Goal: Task Accomplishment & Management: Manage account settings

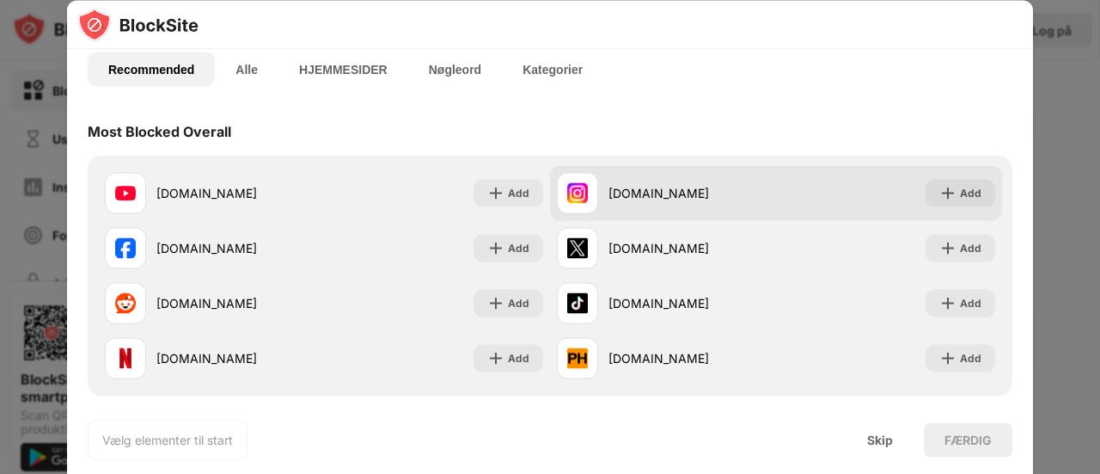
scroll to position [103, 0]
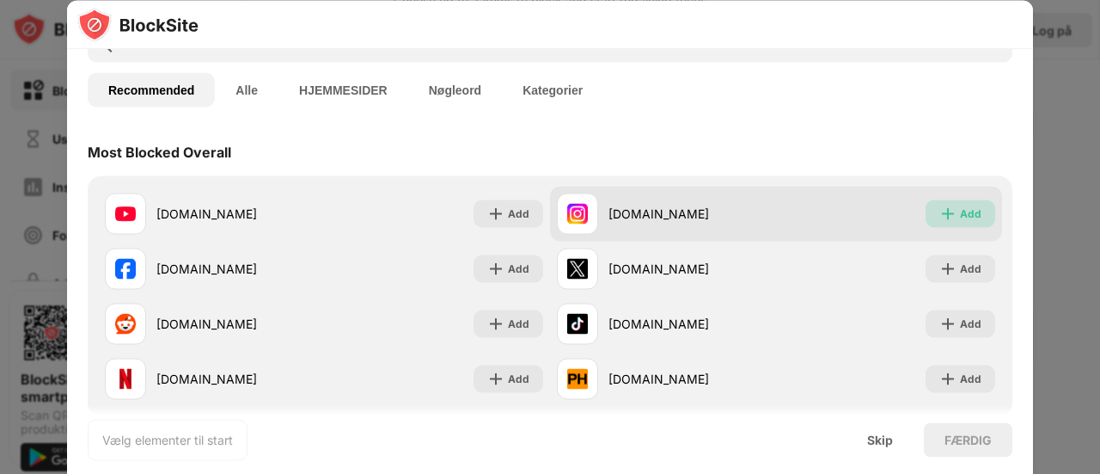
click at [940, 217] on img at bounding box center [948, 213] width 17 height 17
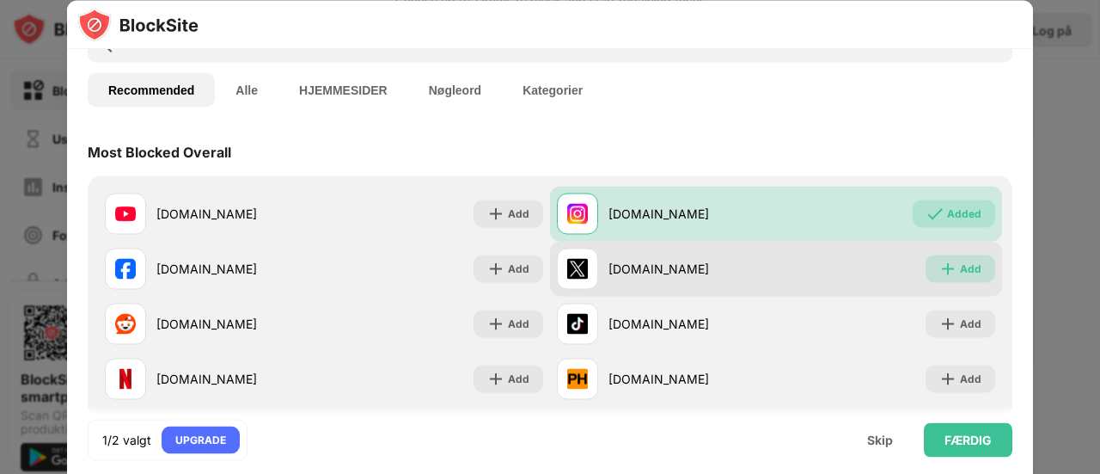
click at [940, 266] on img at bounding box center [948, 268] width 17 height 17
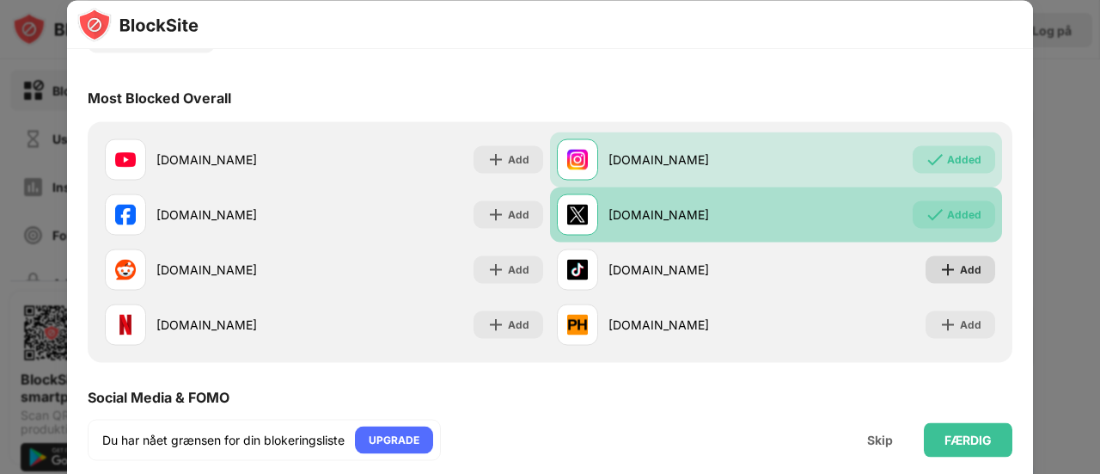
scroll to position [159, 0]
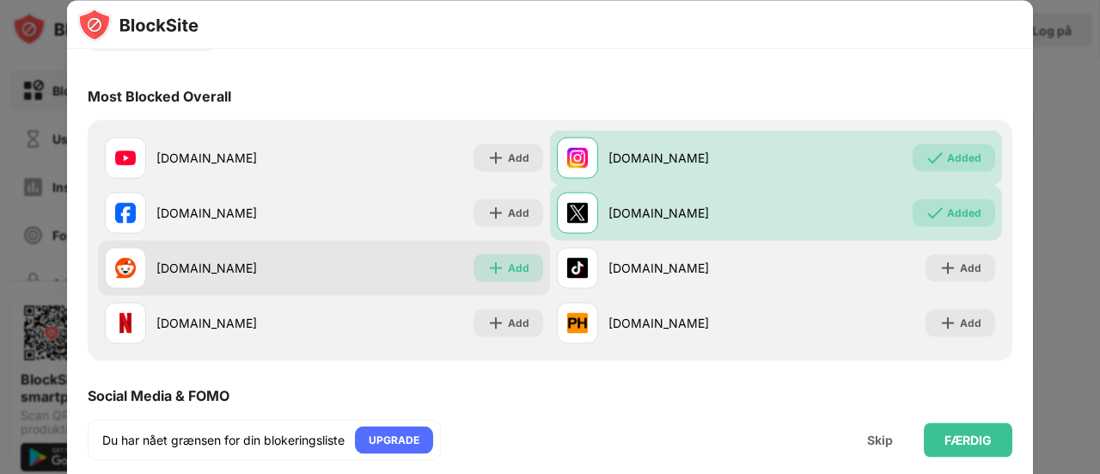
click at [508, 266] on div "Add" at bounding box center [518, 267] width 21 height 17
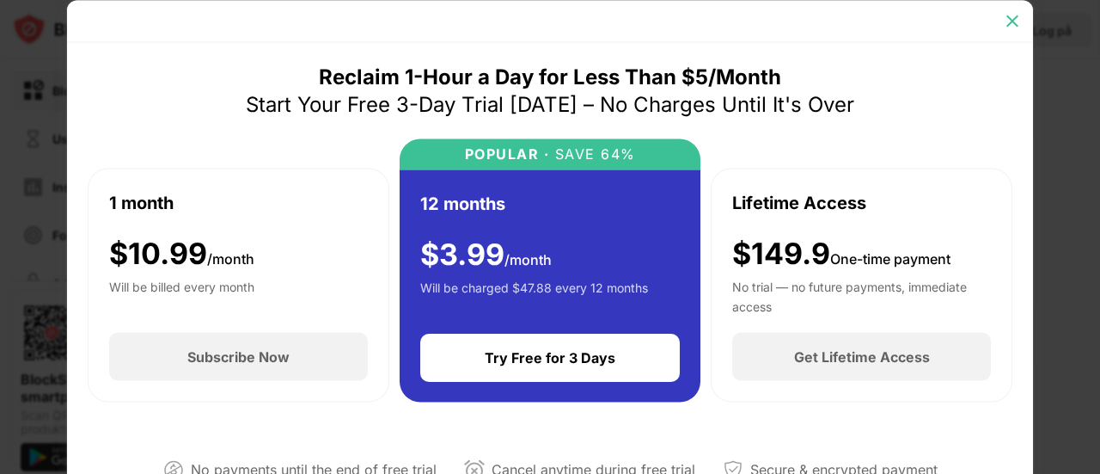
click at [1023, 20] on div at bounding box center [1013, 21] width 28 height 28
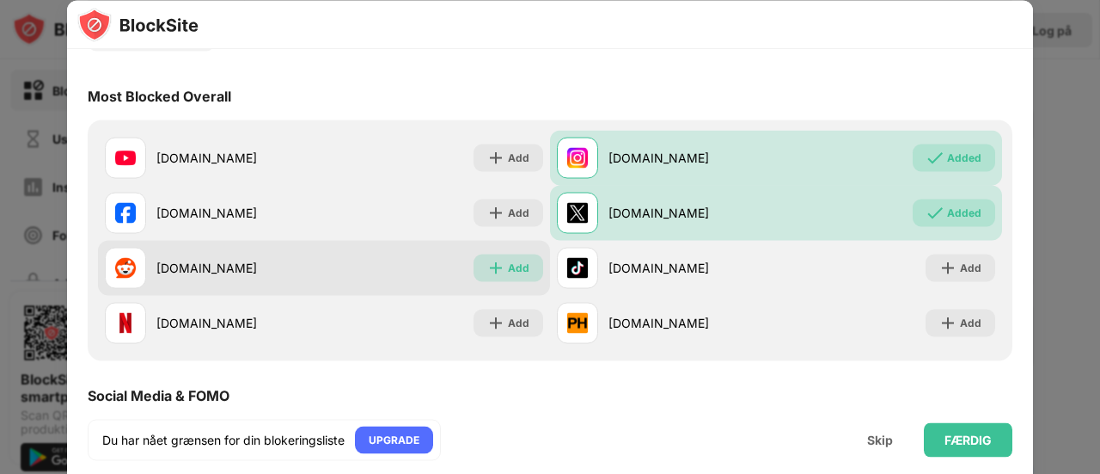
click at [515, 257] on div "Add" at bounding box center [509, 268] width 70 height 28
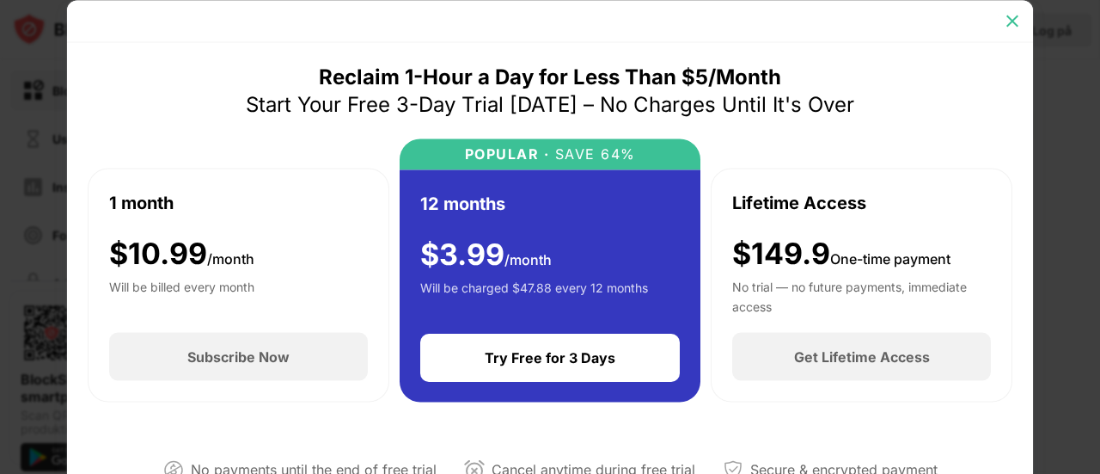
click at [1009, 15] on img at bounding box center [1012, 20] width 17 height 17
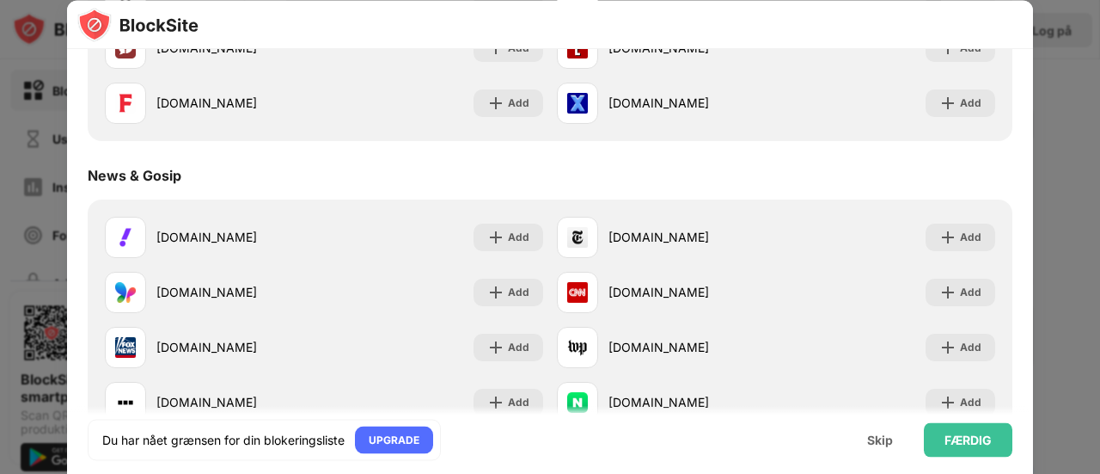
scroll to position [972, 0]
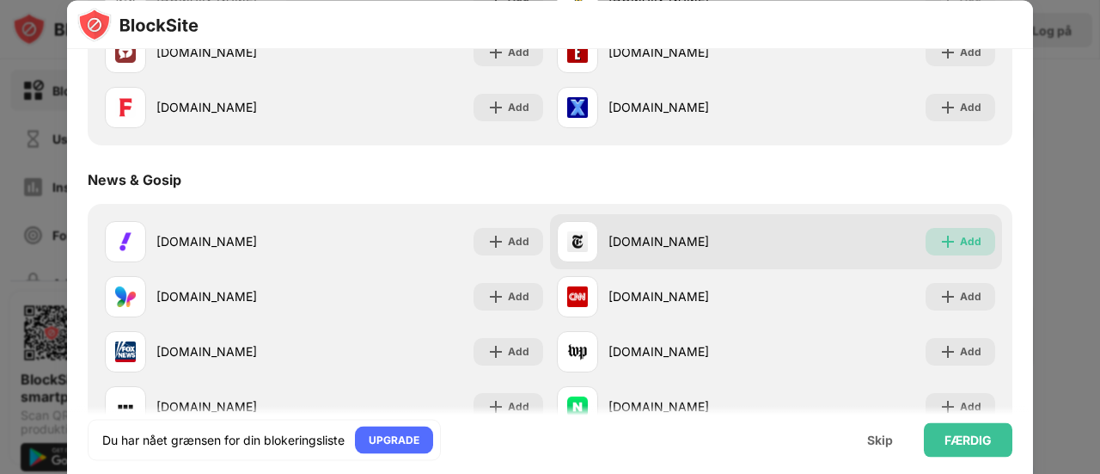
click at [960, 234] on div "Add" at bounding box center [970, 241] width 21 height 17
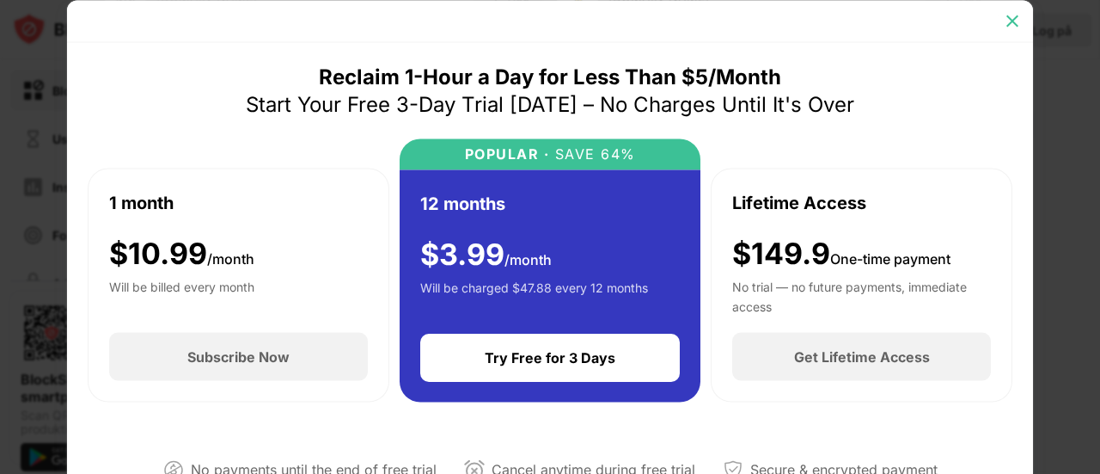
click at [1007, 22] on img at bounding box center [1012, 20] width 17 height 17
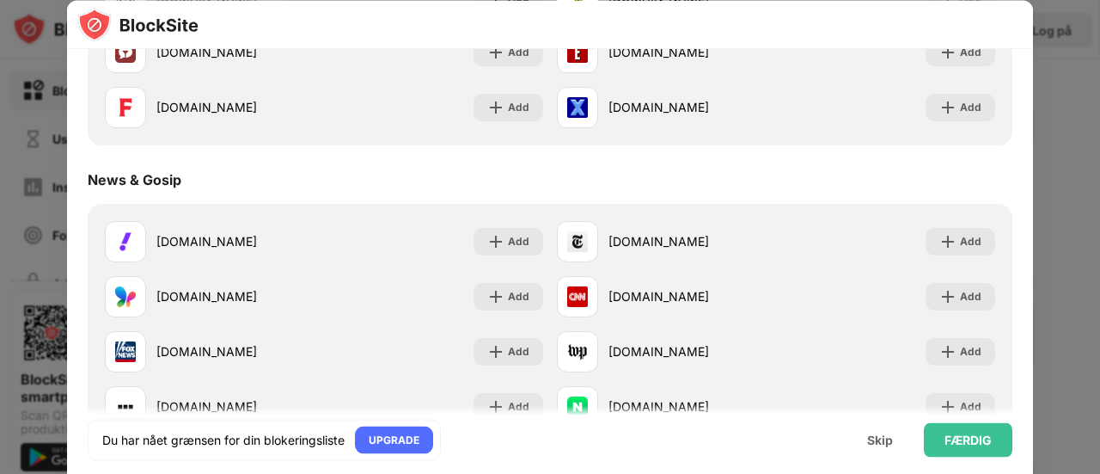
click at [989, 150] on div "Most Blocked Overall [DOMAIN_NAME] Add [DOMAIN_NAME] Added [DOMAIN_NAME] Add [D…" at bounding box center [550, 305] width 925 height 2094
click at [983, 432] on div "FÆRDIG" at bounding box center [968, 439] width 47 height 14
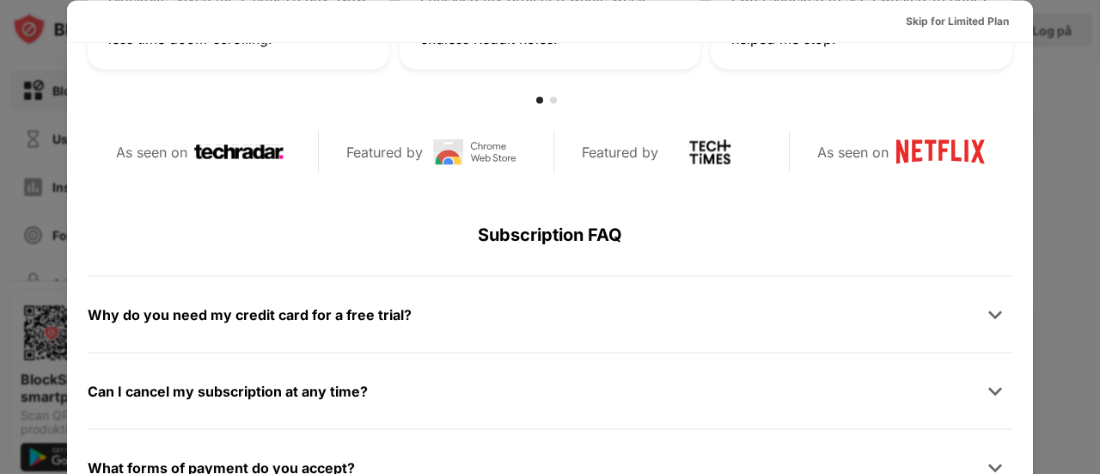
scroll to position [837, 0]
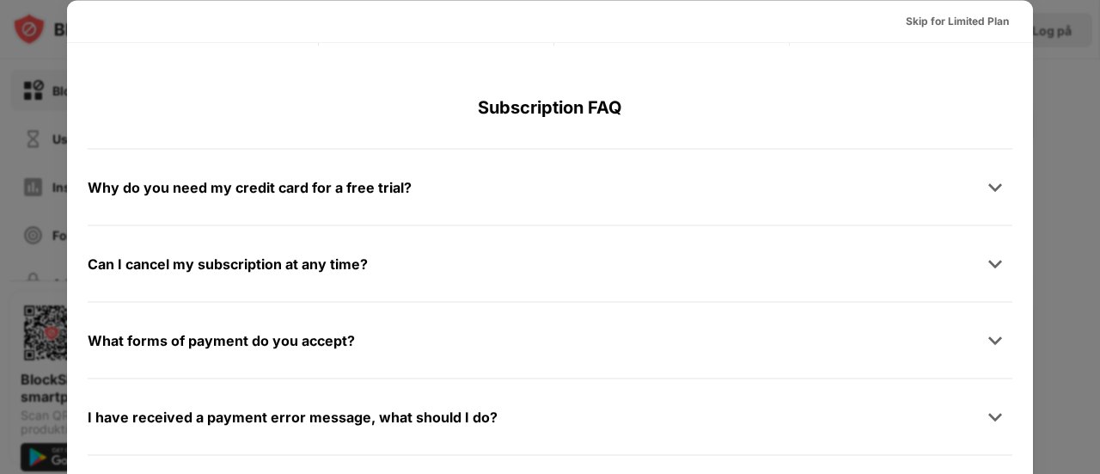
click at [1074, 214] on div at bounding box center [550, 237] width 1100 height 474
click at [939, 26] on div "Skip for Limited Plan" at bounding box center [957, 20] width 103 height 17
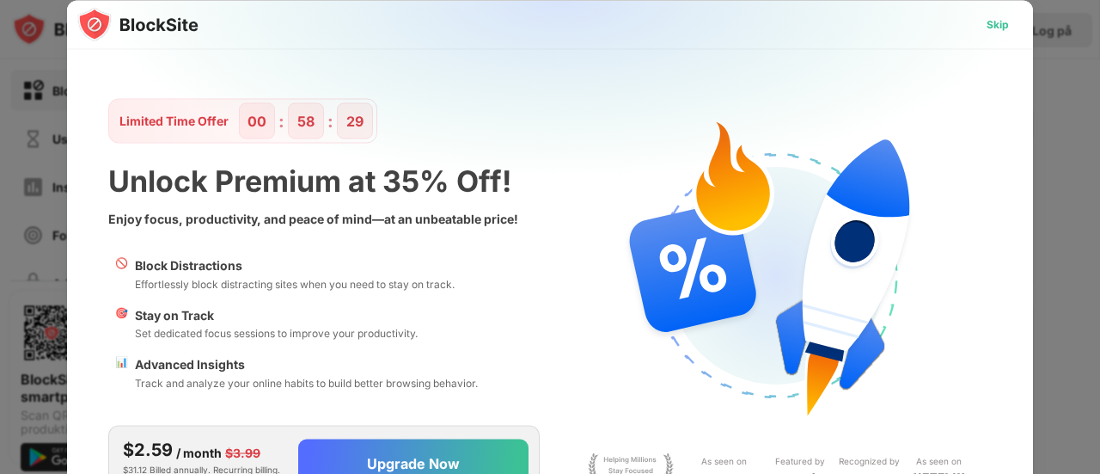
click at [991, 34] on div "Skip" at bounding box center [998, 24] width 50 height 28
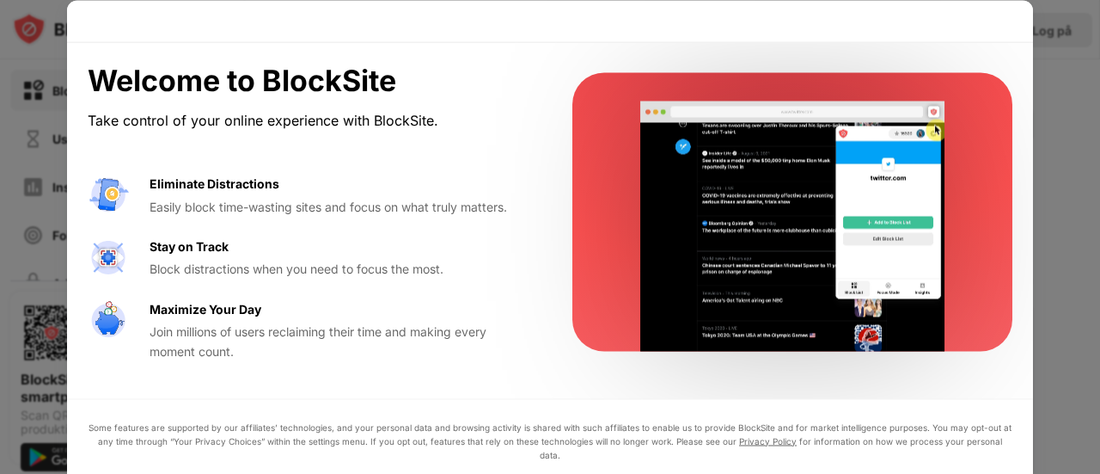
click at [1046, 262] on div at bounding box center [550, 237] width 1100 height 474
